Goal: Find specific page/section: Find specific page/section

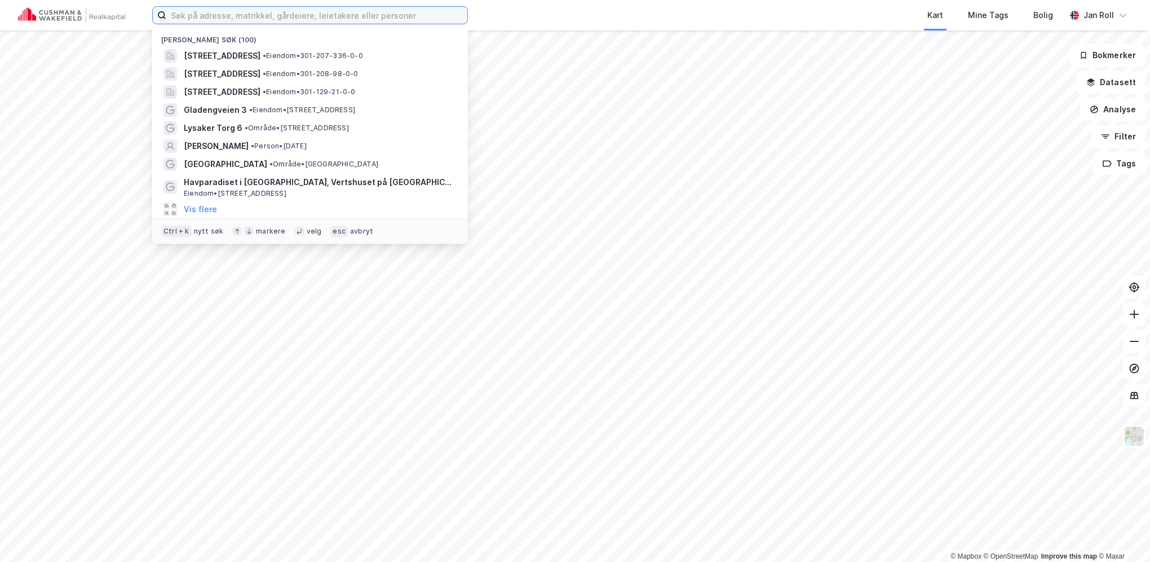
click at [220, 21] on input at bounding box center [316, 15] width 301 height 17
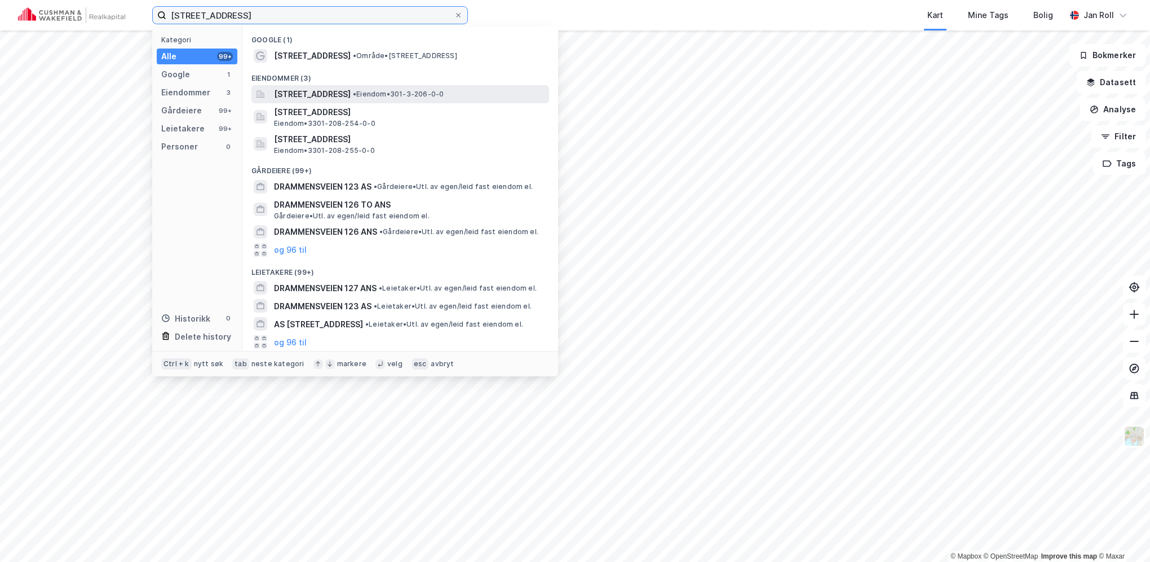
type input "[STREET_ADDRESS]"
click at [336, 94] on span "[STREET_ADDRESS]" at bounding box center [312, 94] width 77 height 14
